Goal: Information Seeking & Learning: Learn about a topic

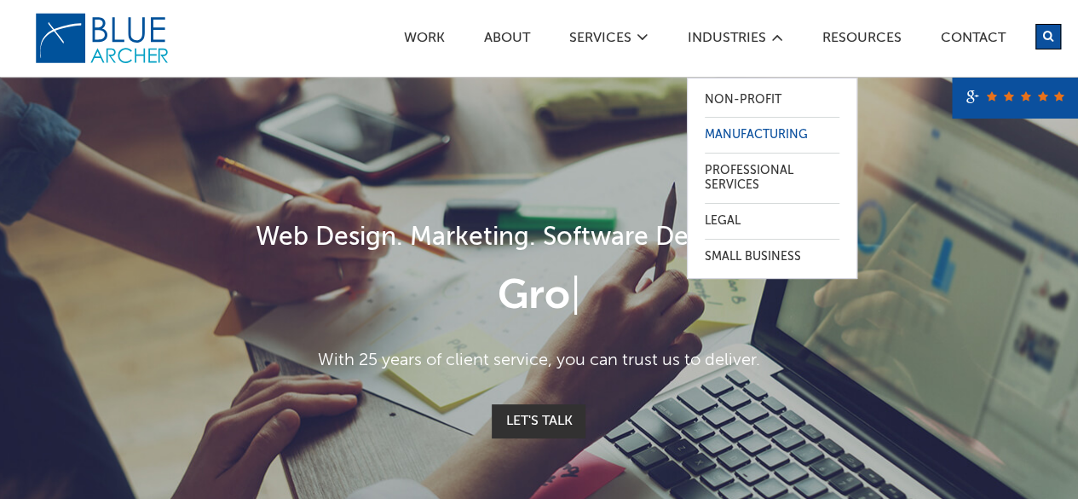
click at [737, 141] on link "Manufacturing" at bounding box center [772, 135] width 135 height 35
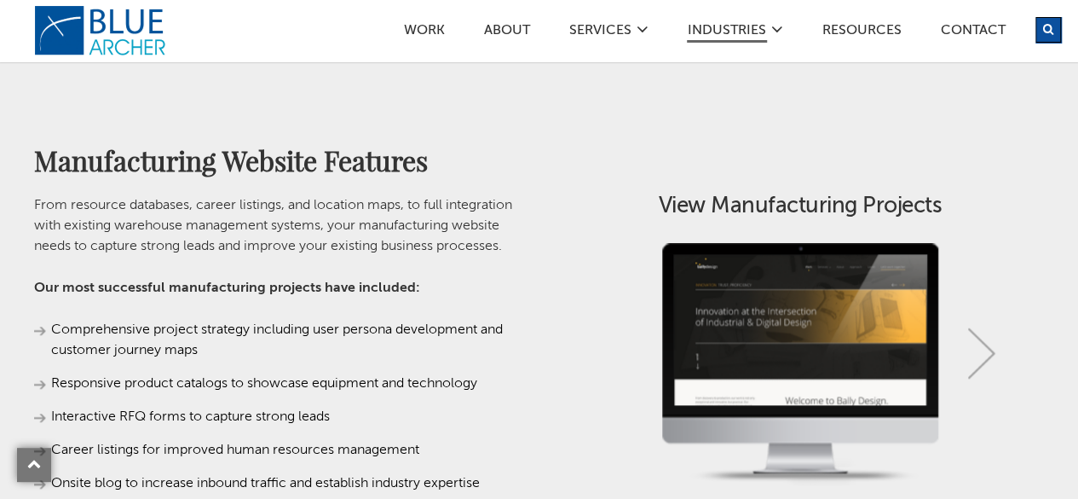
scroll to position [918, 0]
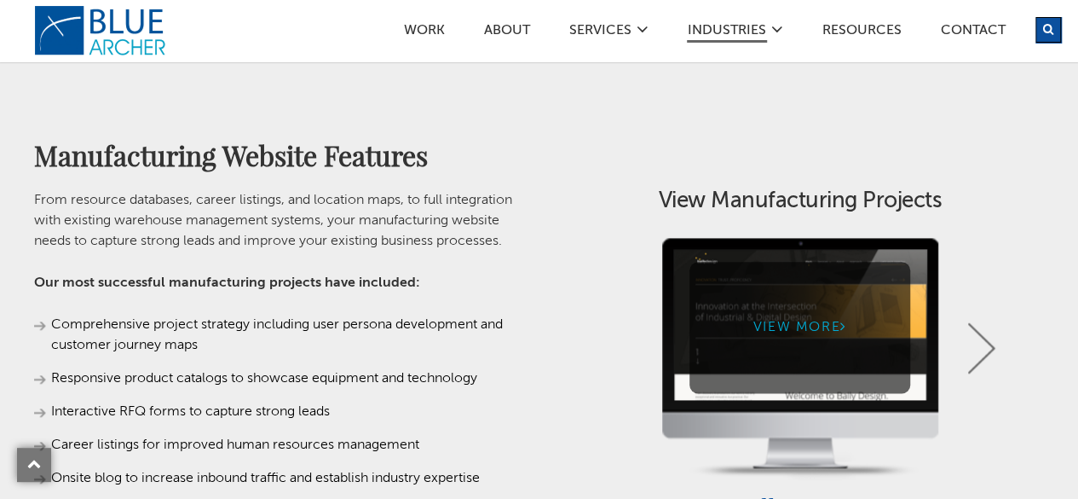
click at [832, 302] on link "View More" at bounding box center [799, 327] width 221 height 130
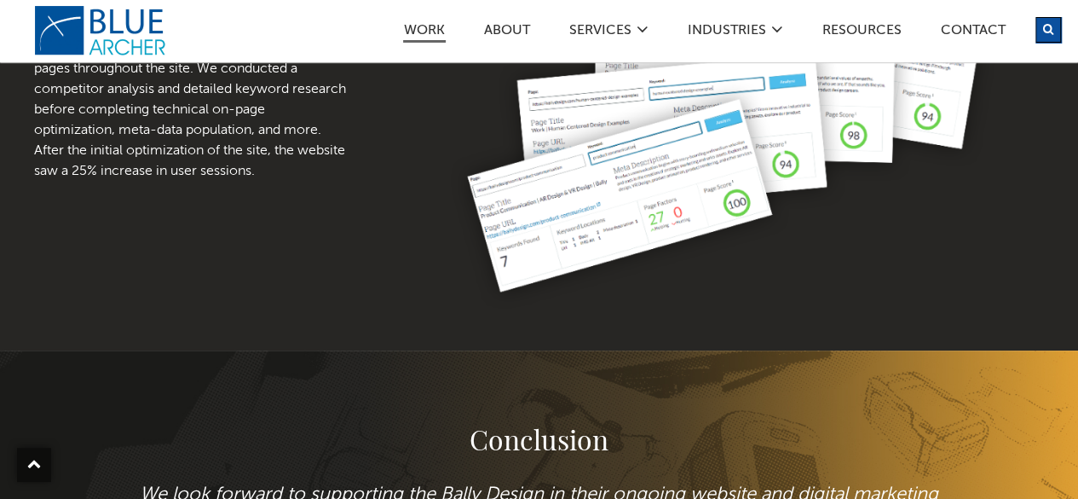
scroll to position [3703, 0]
